Goal: Information Seeking & Learning: Learn about a topic

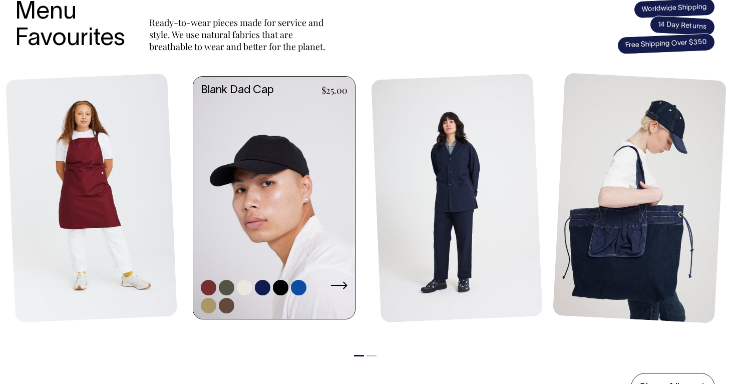
scroll to position [429, 0]
click at [290, 212] on link at bounding box center [274, 199] width 162 height 245
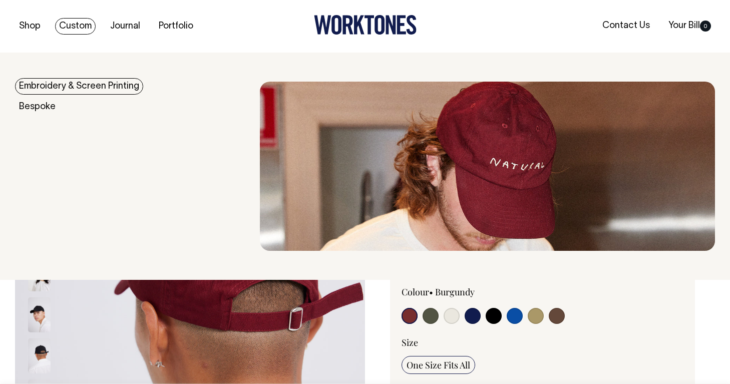
click at [76, 91] on link "Embroidery & Screen Printing" at bounding box center [79, 86] width 128 height 17
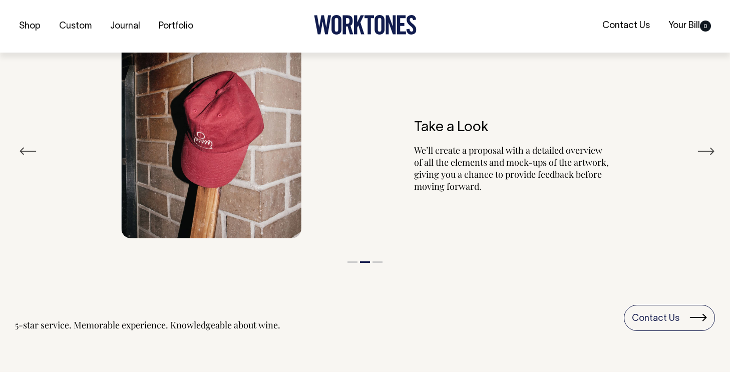
scroll to position [1165, 0]
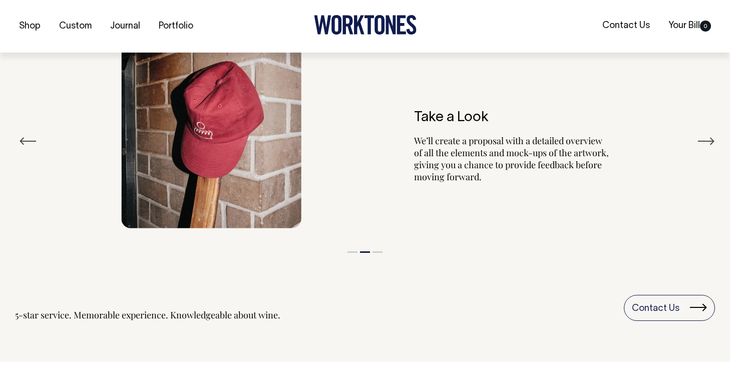
click at [708, 142] on button "Next" at bounding box center [706, 141] width 18 height 15
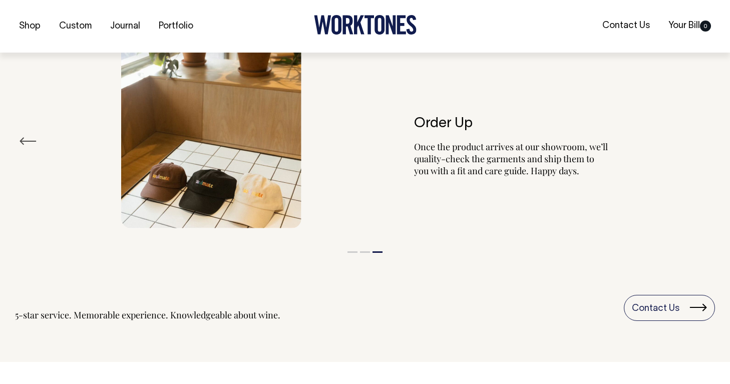
click at [708, 142] on div "Order Up Once the product arrives at our showroom, we’ll quality-check the garm…" at bounding box center [365, 128] width 700 height 229
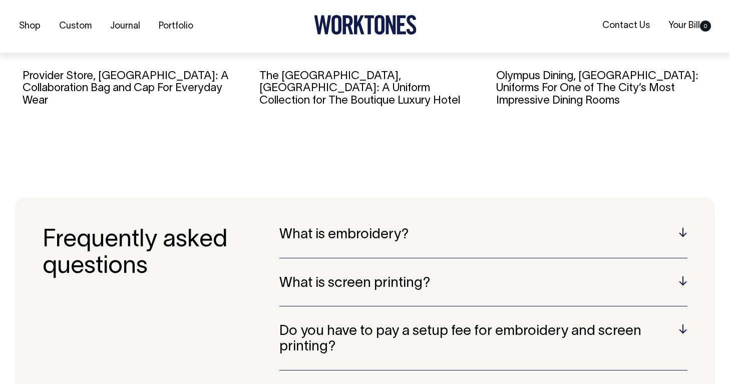
scroll to position [1796, 0]
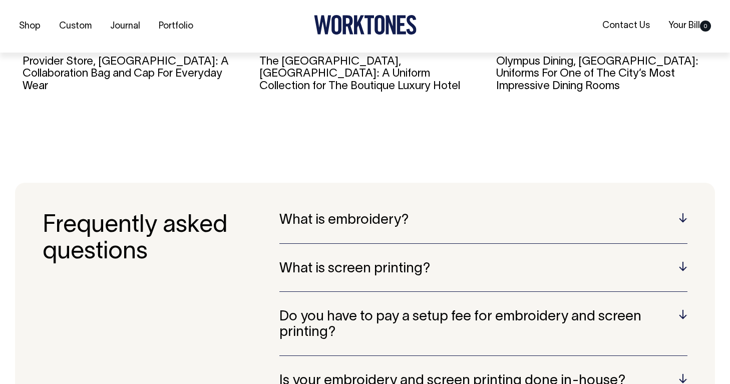
click at [348, 223] on h5 "What is embroidery?" at bounding box center [483, 221] width 408 height 16
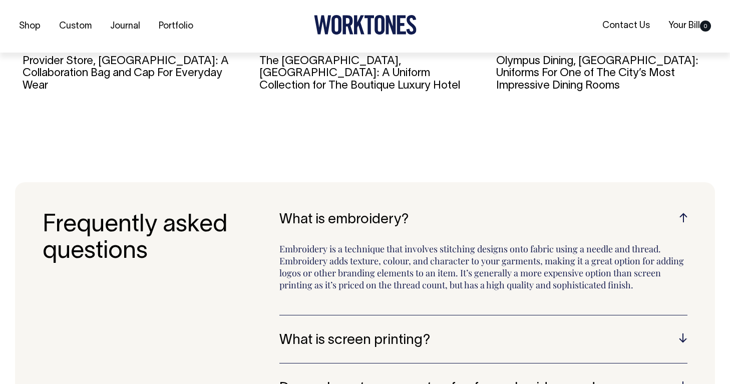
click at [348, 221] on h5 "What is embroidery?" at bounding box center [483, 220] width 408 height 16
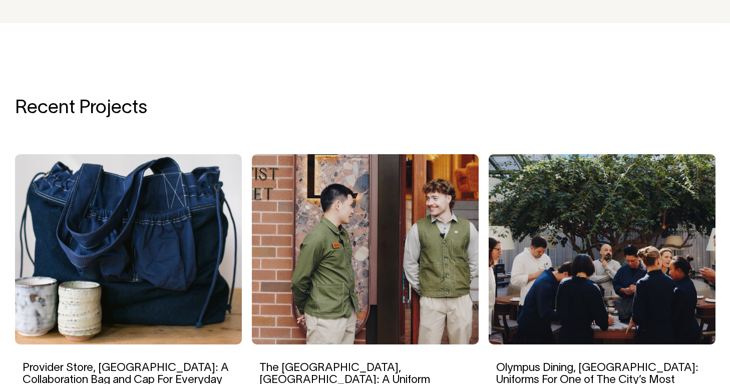
scroll to position [1178, 0]
